Goal: Information Seeking & Learning: Learn about a topic

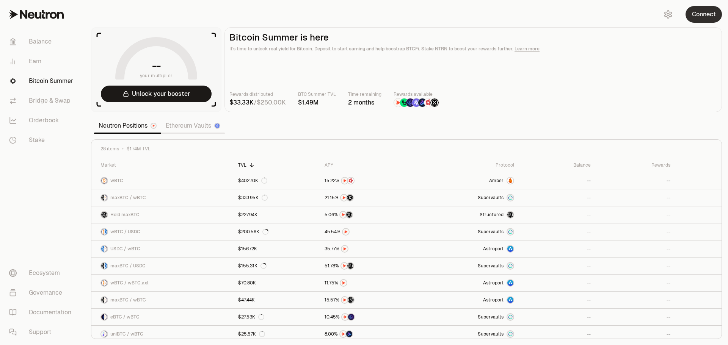
click at [697, 15] on button "Connect" at bounding box center [703, 14] width 36 height 17
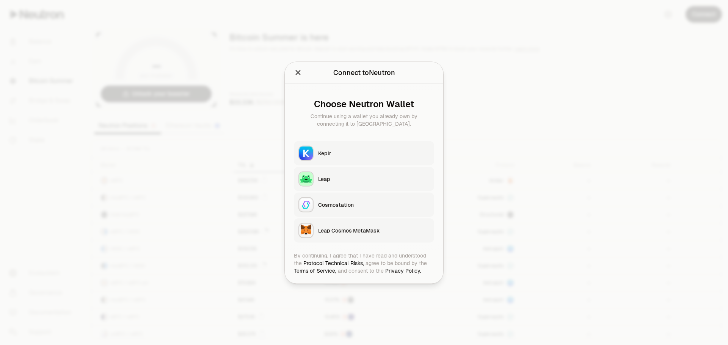
click at [335, 147] on button "Keplr" at bounding box center [364, 153] width 140 height 24
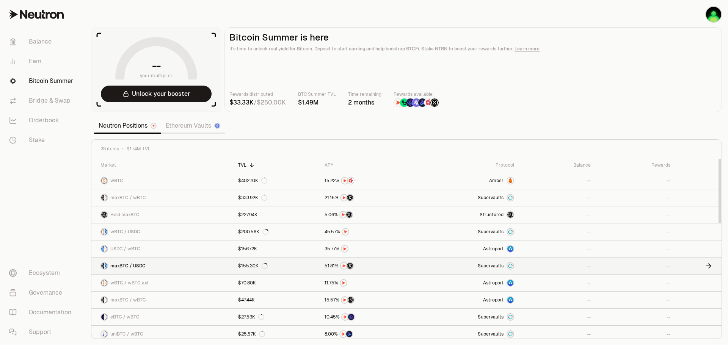
click at [177, 267] on link "maxBTC / USDC" at bounding box center [162, 266] width 142 height 17
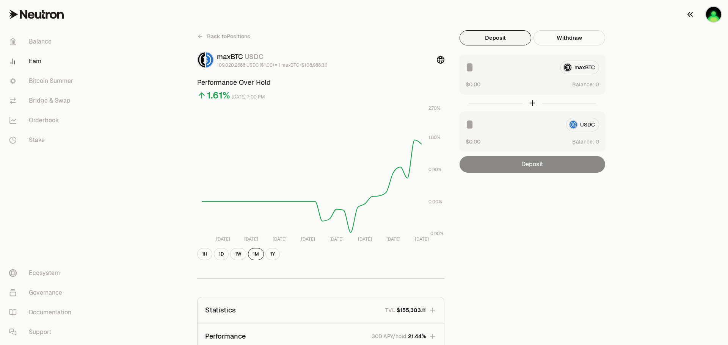
click at [684, 14] on button "button" at bounding box center [703, 14] width 49 height 29
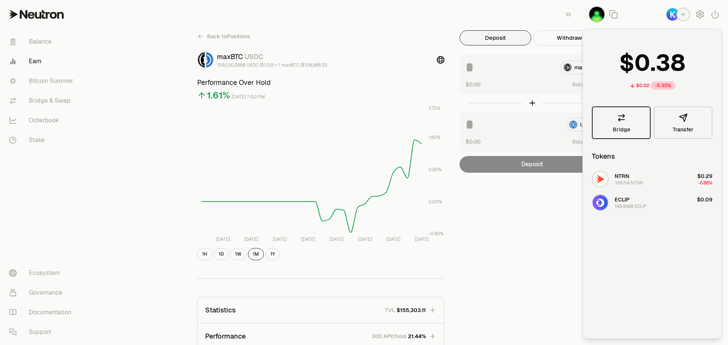
click at [626, 112] on link "Bridge" at bounding box center [621, 123] width 59 height 33
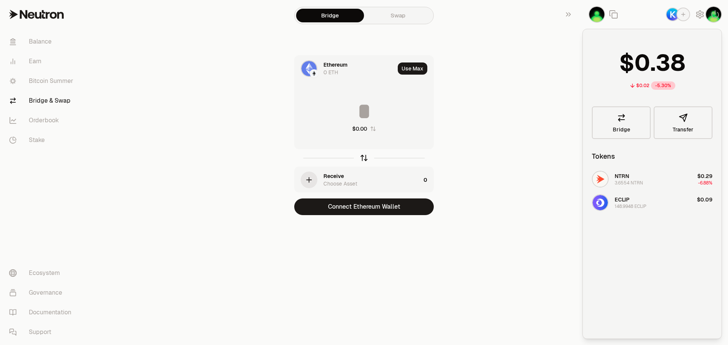
click at [362, 155] on icon "button" at bounding box center [364, 158] width 8 height 8
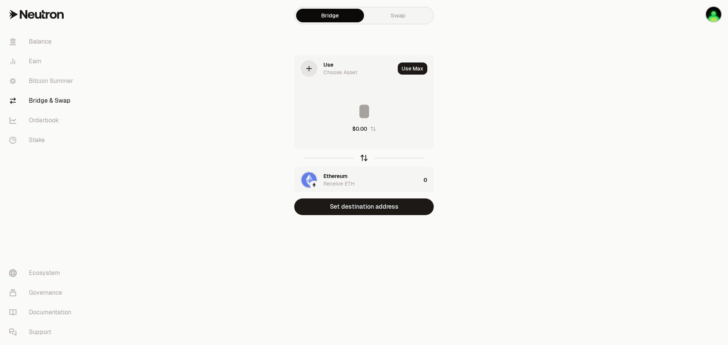
click at [362, 155] on icon "button" at bounding box center [364, 158] width 8 height 8
click at [337, 78] on div "Ethereum 0 ETH" at bounding box center [345, 69] width 100 height 26
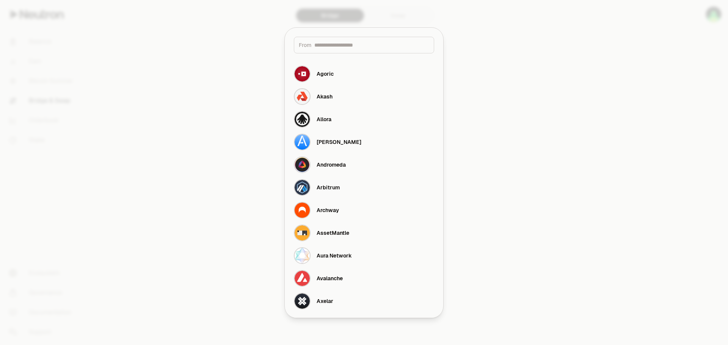
click at [254, 152] on div at bounding box center [364, 172] width 728 height 345
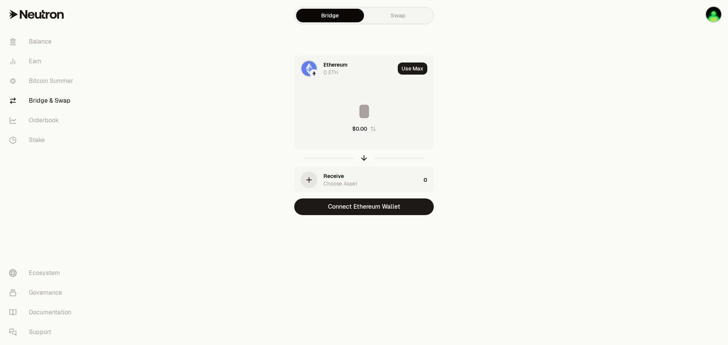
click at [423, 19] on link "Swap" at bounding box center [398, 16] width 68 height 14
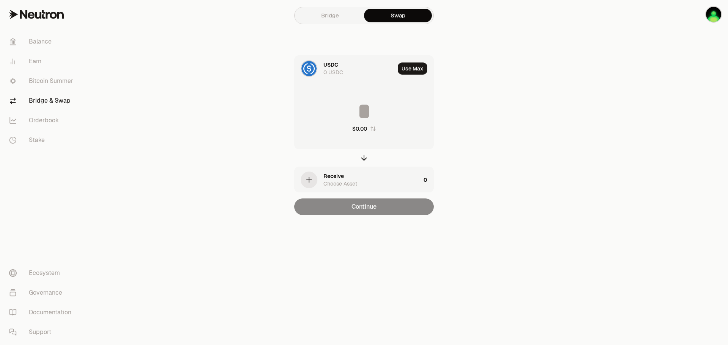
click at [322, 12] on link "Bridge" at bounding box center [330, 16] width 68 height 14
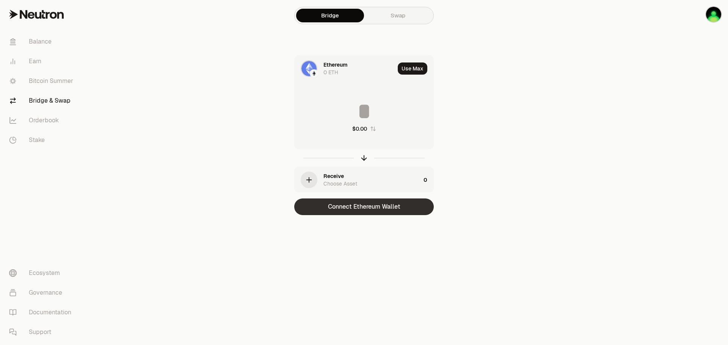
click at [337, 205] on button "Connect Ethereum Wallet" at bounding box center [364, 207] width 140 height 17
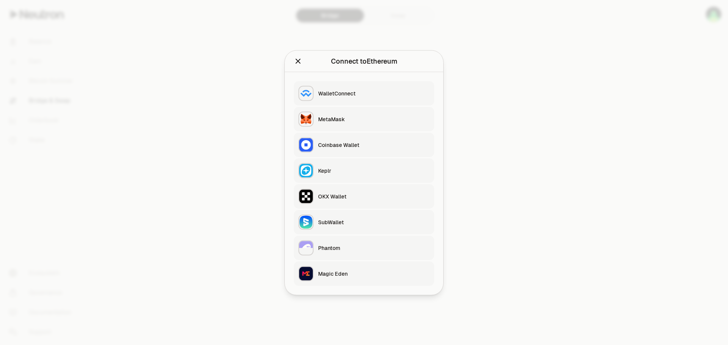
click at [341, 116] on div "MetaMask" at bounding box center [373, 119] width 111 height 8
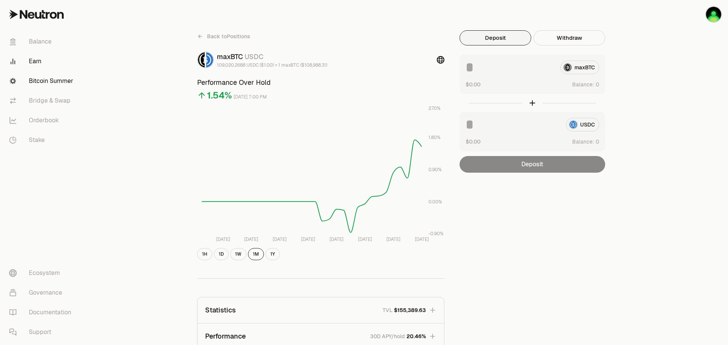
click at [52, 85] on link "Bitcoin Summer" at bounding box center [42, 81] width 79 height 20
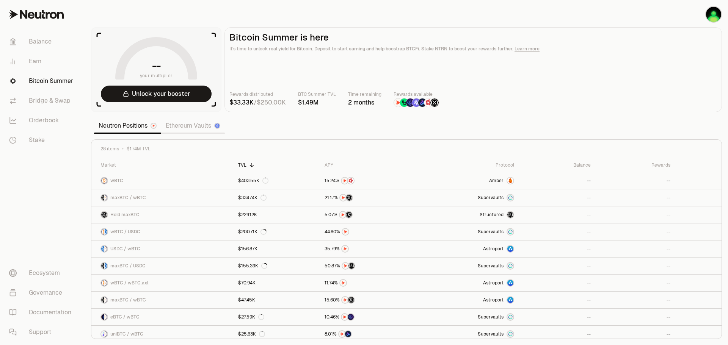
click at [183, 128] on link "Ethereum Vaults" at bounding box center [193, 125] width 64 height 15
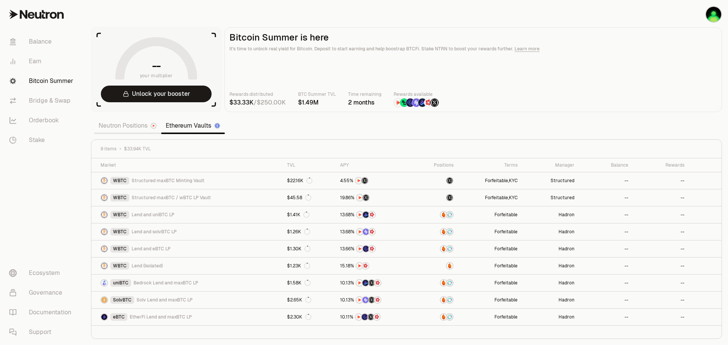
click at [130, 127] on link "Neutron Positions" at bounding box center [127, 125] width 67 height 15
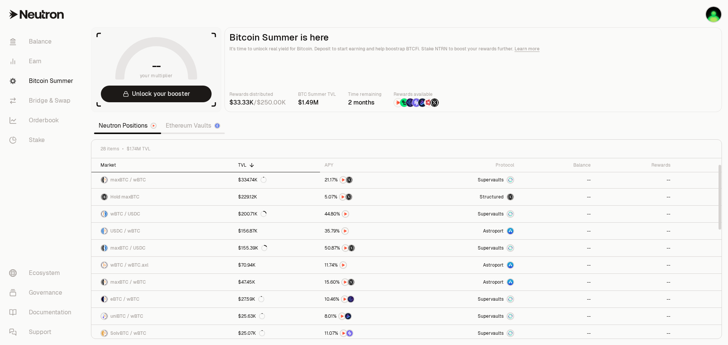
scroll to position [17, 0]
click at [169, 247] on link "maxBTC / USDC" at bounding box center [162, 249] width 142 height 17
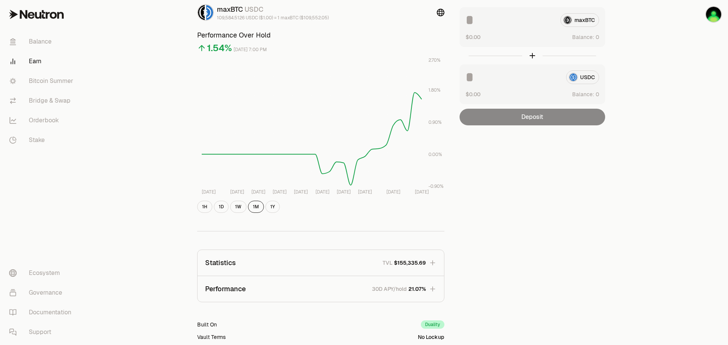
scroll to position [147, 0]
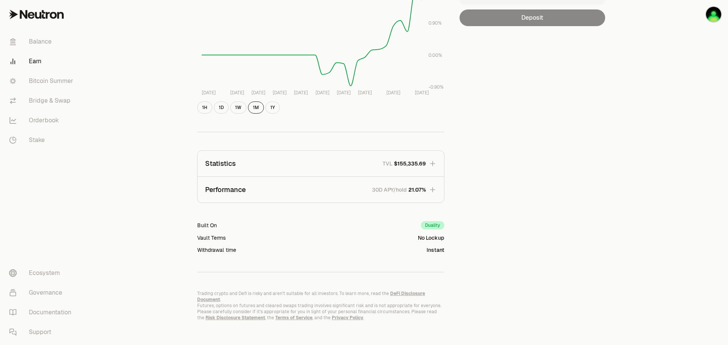
click at [433, 188] on icon "button" at bounding box center [432, 189] width 5 height 5
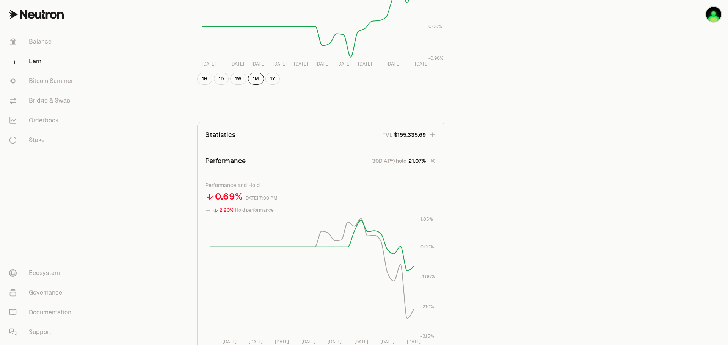
scroll to position [173, 0]
click at [423, 133] on button "Statistics TVL $155,335.69" at bounding box center [321, 137] width 246 height 26
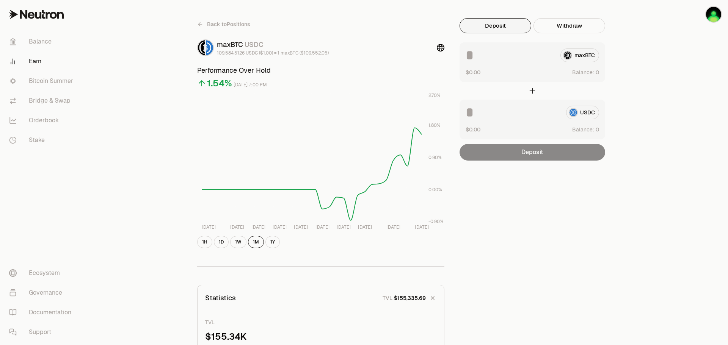
scroll to position [11, 0]
click at [214, 27] on span "Back to Positions" at bounding box center [228, 26] width 43 height 8
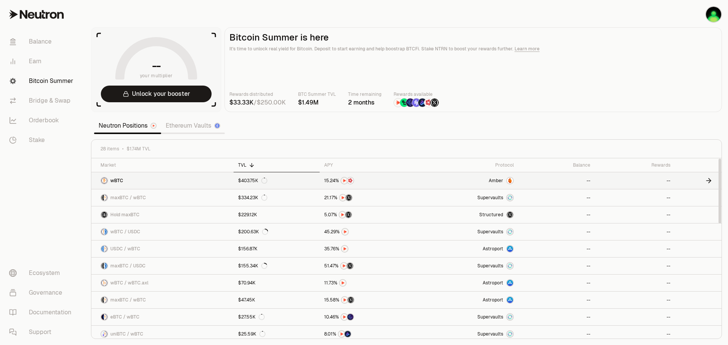
click at [180, 178] on link "wBTC" at bounding box center [162, 180] width 142 height 17
click at [709, 181] on icon at bounding box center [708, 181] width 5 height 0
click at [209, 199] on link "maxBTC / wBTC" at bounding box center [162, 198] width 142 height 17
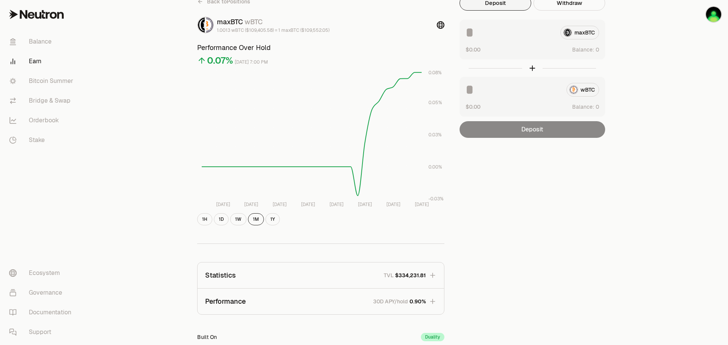
scroll to position [46, 0]
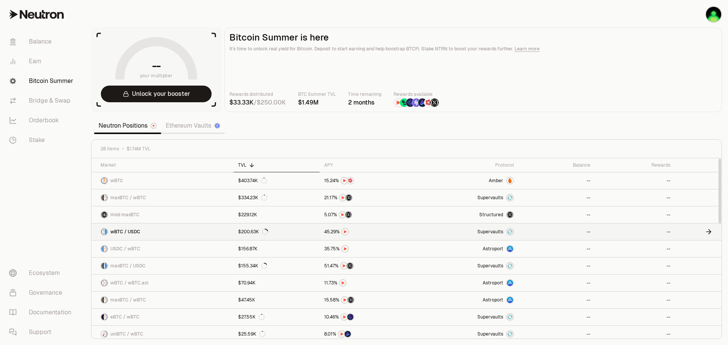
click at [160, 230] on link "wBTC / USDC" at bounding box center [162, 232] width 142 height 17
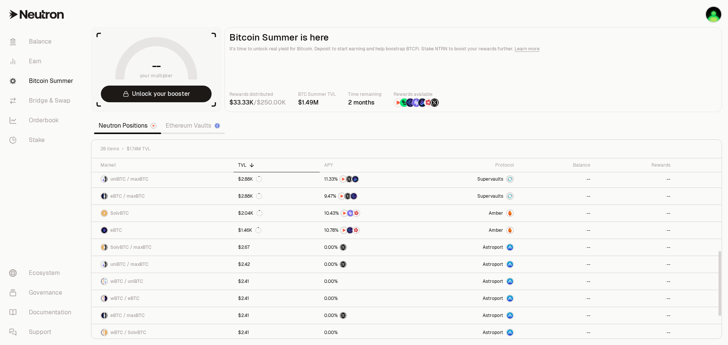
scroll to position [258, 0]
click at [121, 226] on div "eBTC" at bounding box center [111, 230] width 22 height 8
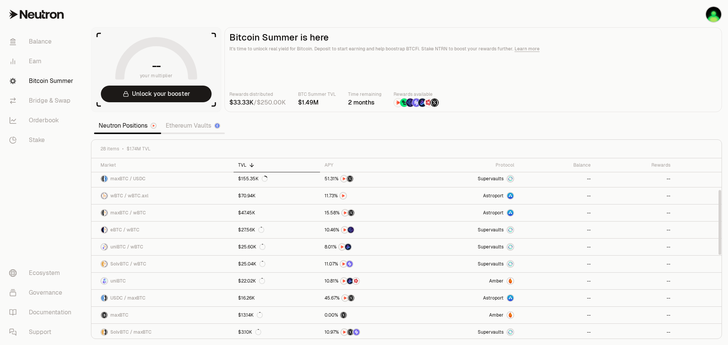
scroll to position [87, 0]
click at [115, 280] on span "uniBTC" at bounding box center [118, 282] width 16 height 6
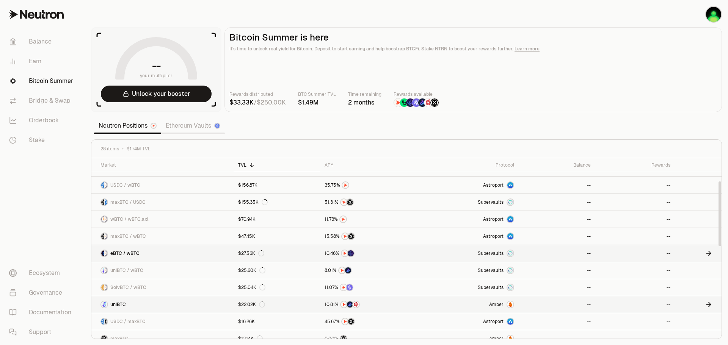
scroll to position [63, 0]
click at [128, 238] on span "maxBTC / wBTC" at bounding box center [128, 237] width 36 height 6
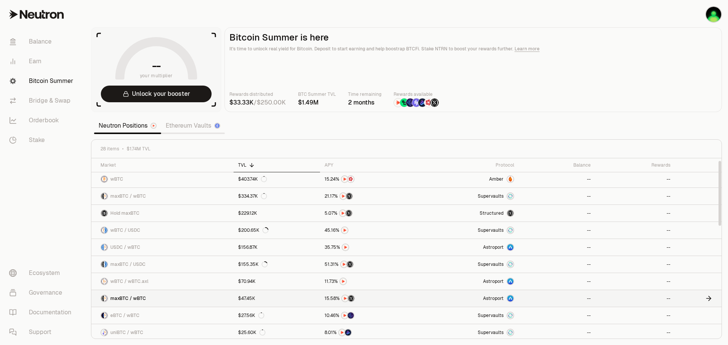
scroll to position [0, 0]
click at [155, 198] on link "maxBTC / wBTC" at bounding box center [162, 198] width 142 height 17
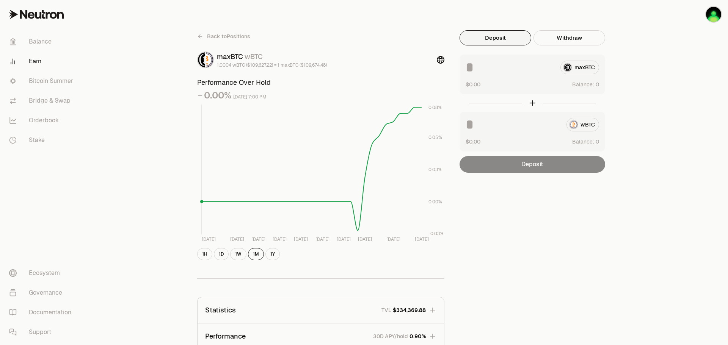
click at [273, 137] on rect at bounding box center [312, 170] width 220 height 130
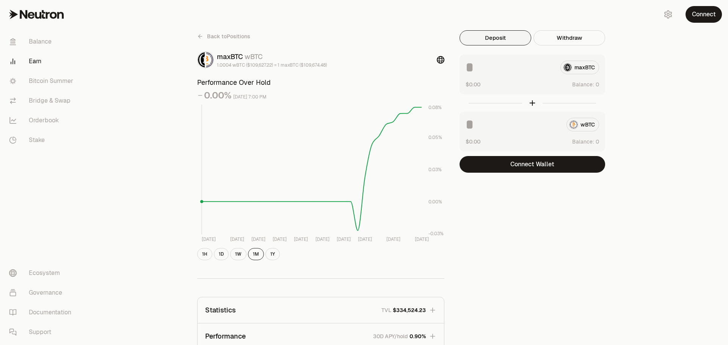
click at [201, 36] on icon at bounding box center [200, 36] width 6 height 6
